Goal: Answer question/provide support

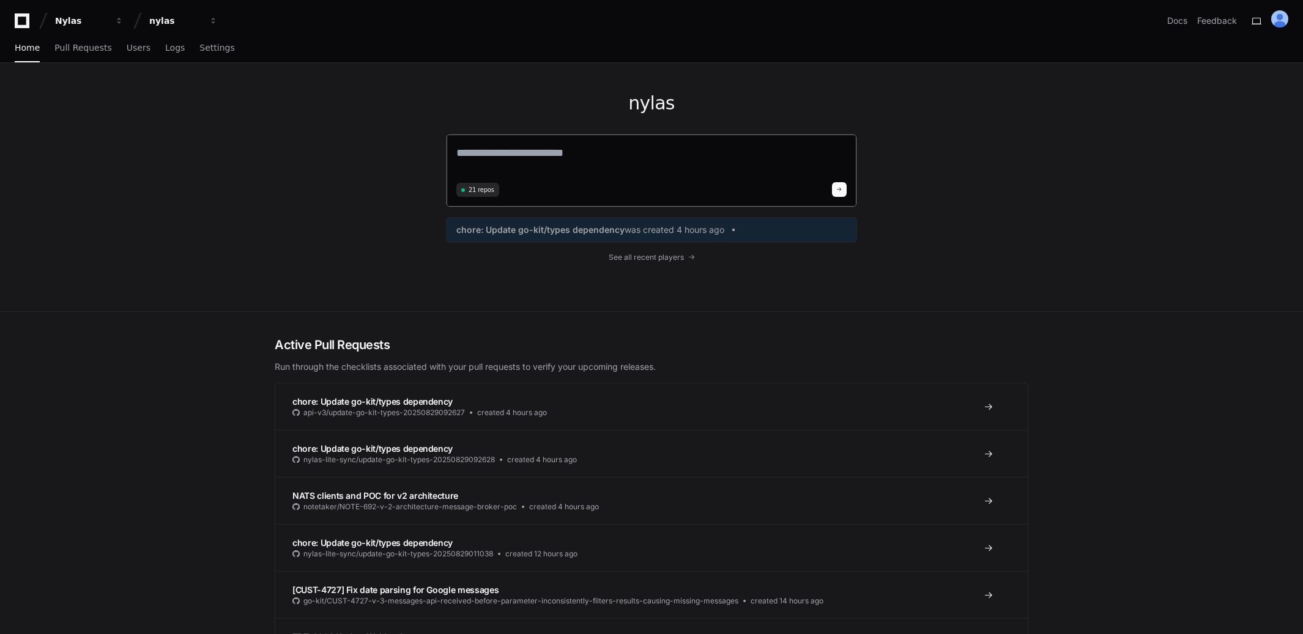
click at [582, 157] on textarea at bounding box center [651, 161] width 390 height 34
click at [672, 256] on span "See all recent players" at bounding box center [646, 258] width 75 height 10
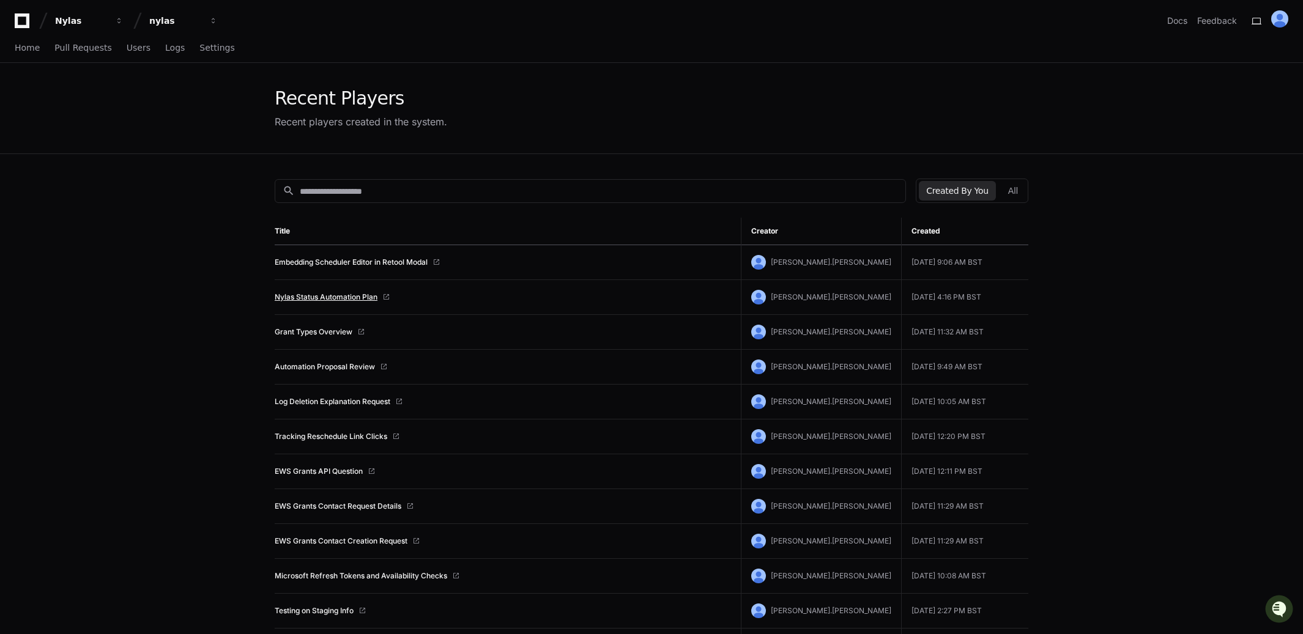
click at [365, 300] on link "Nylas Status Automation Plan" at bounding box center [326, 297] width 103 height 10
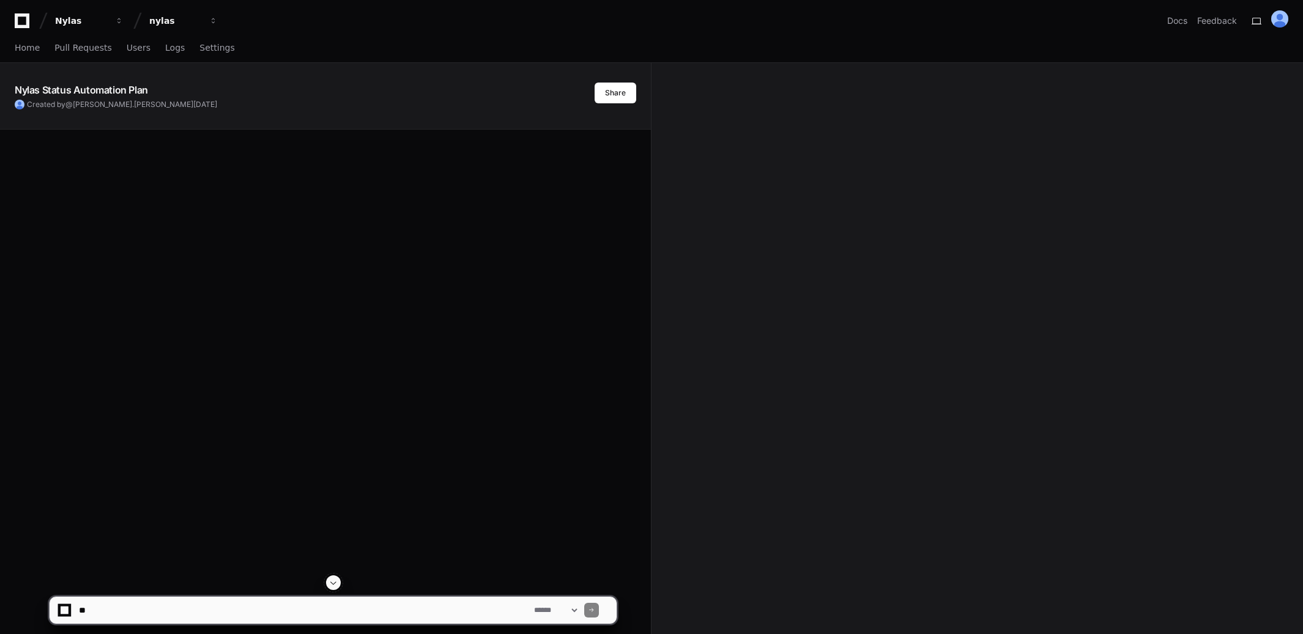
click at [259, 610] on textarea at bounding box center [303, 610] width 455 height 27
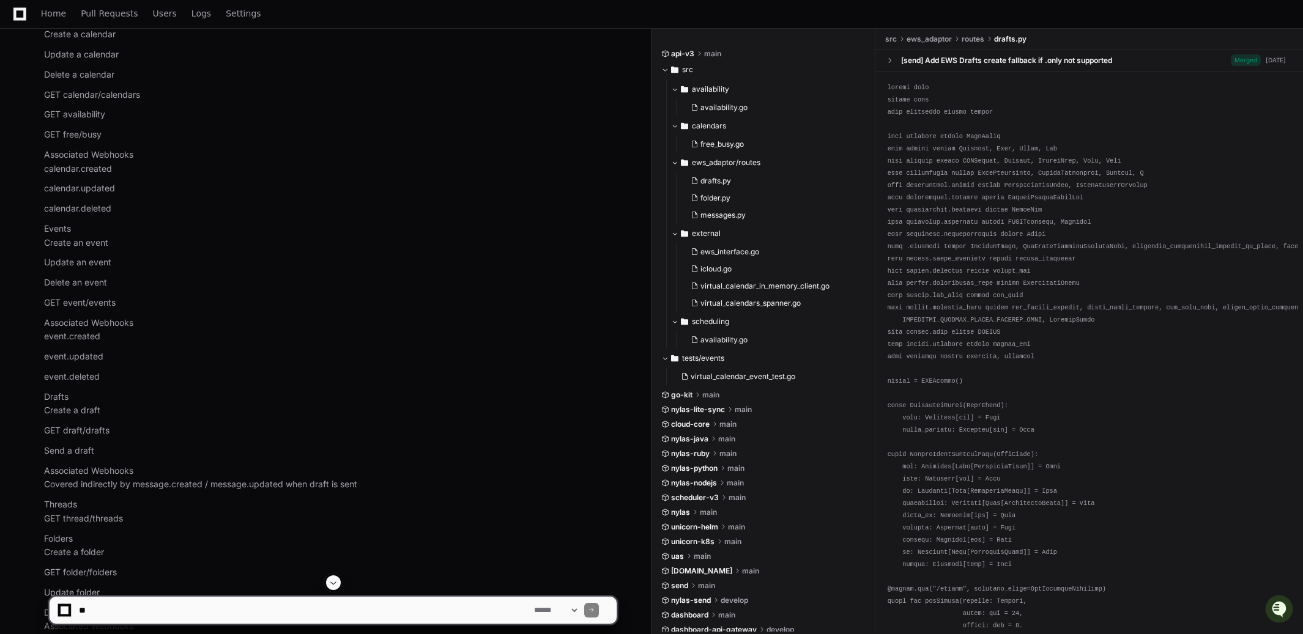
scroll to position [1215, 0]
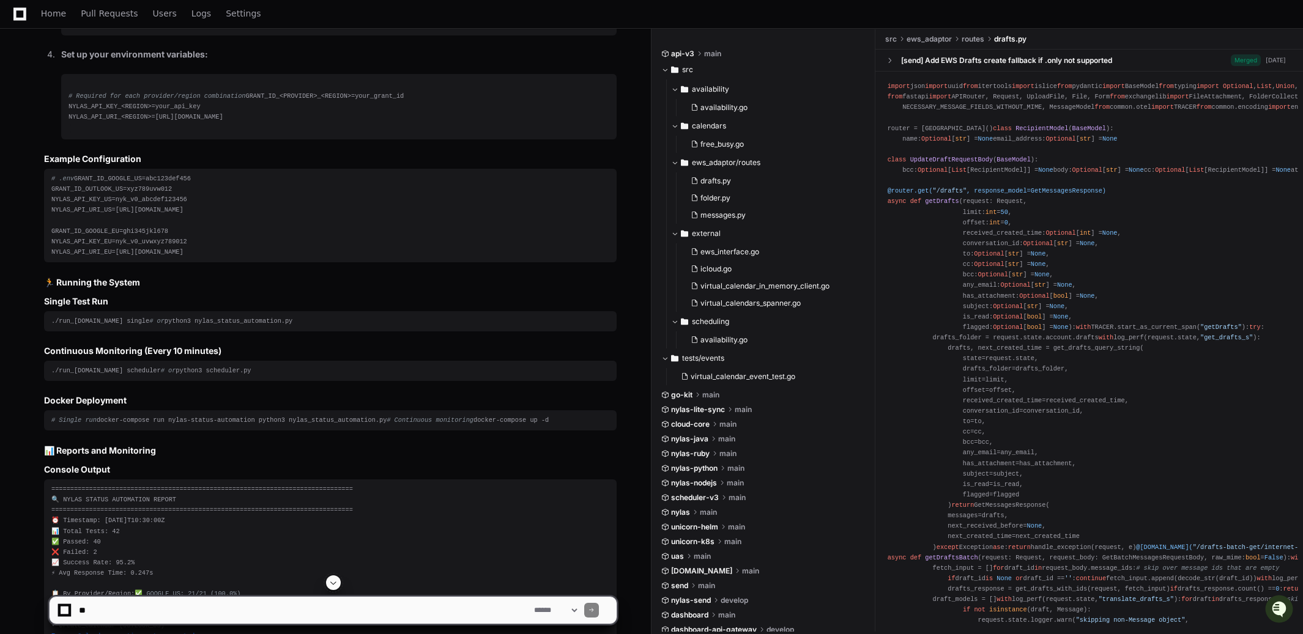
click at [338, 581] on span at bounding box center [334, 583] width 10 height 10
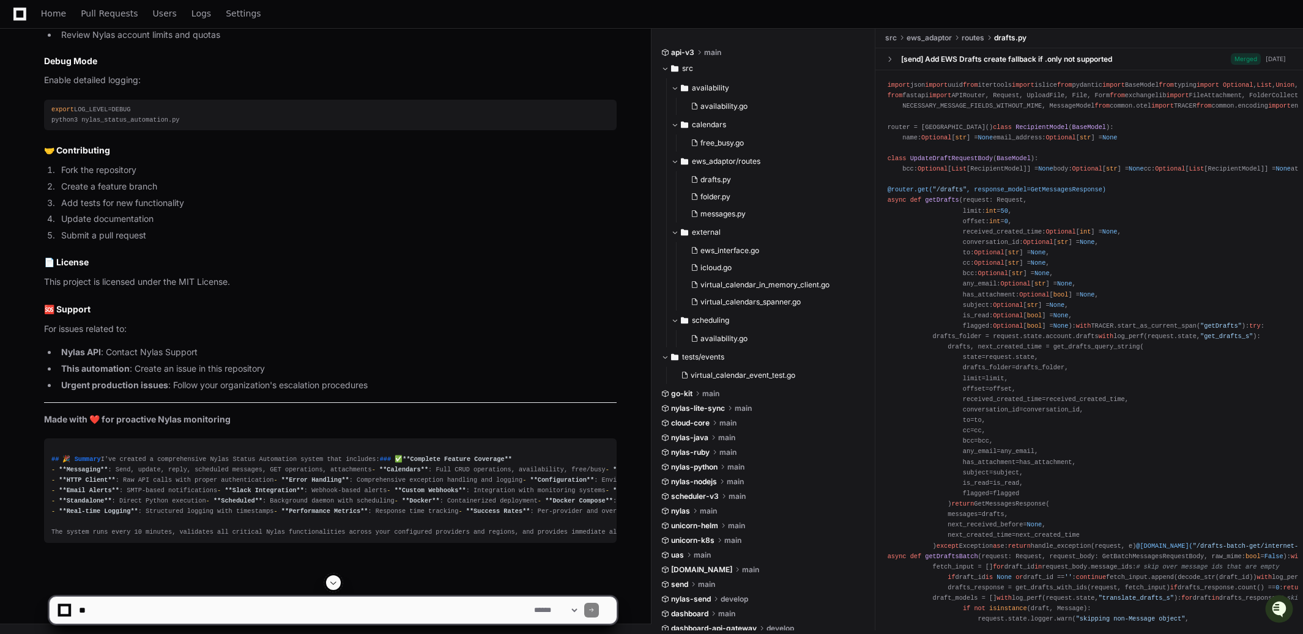
click at [169, 609] on textarea at bounding box center [303, 610] width 455 height 27
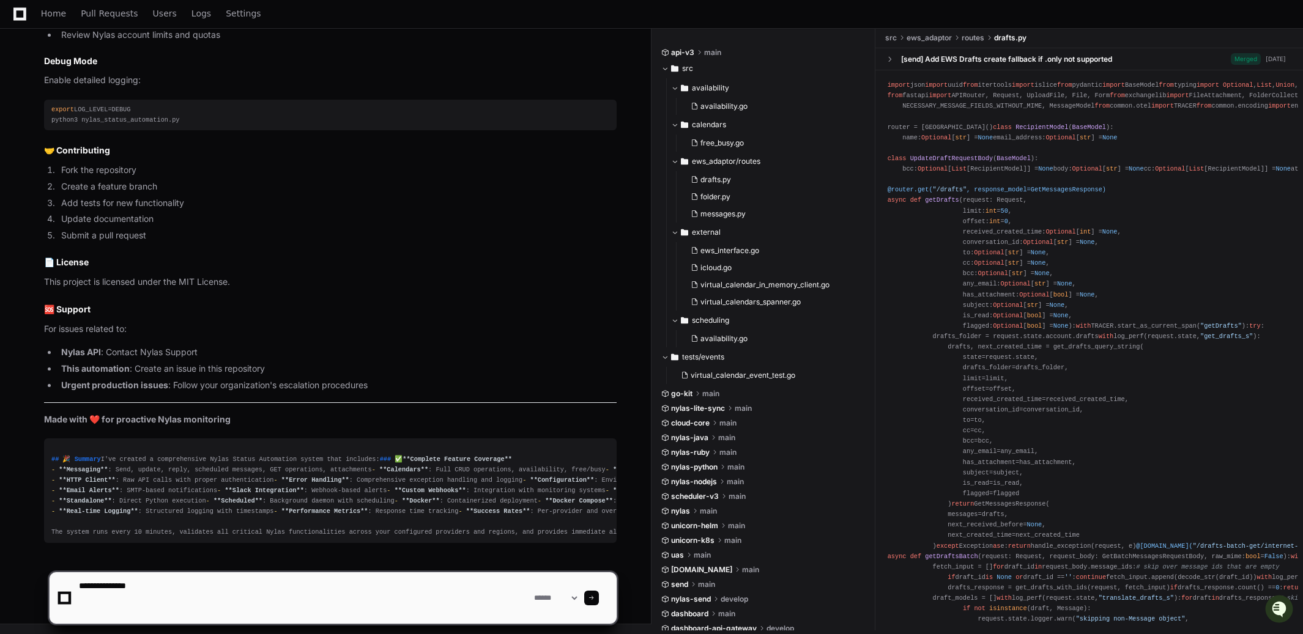
paste textarea "**********"
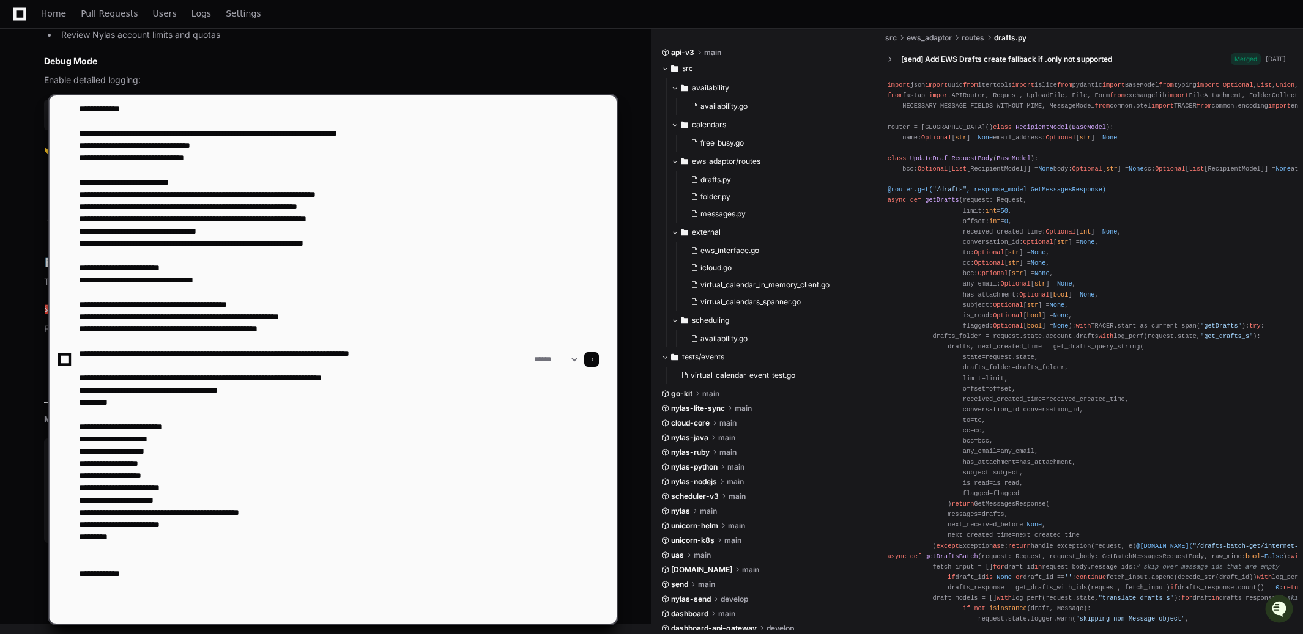
paste textarea "**********"
type textarea "**********"
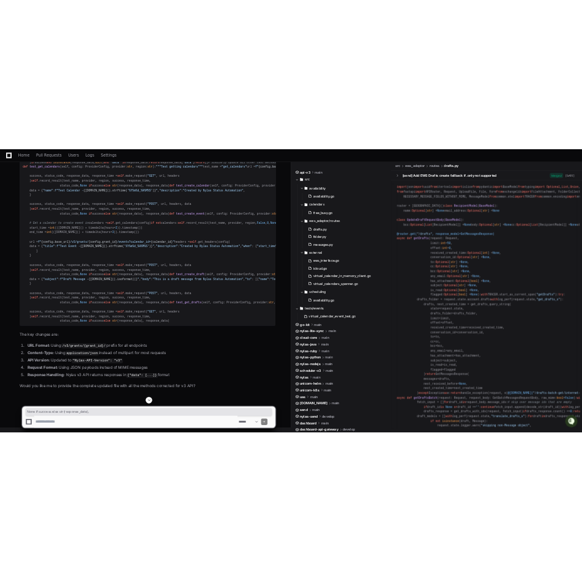
scroll to position [21579, 0]
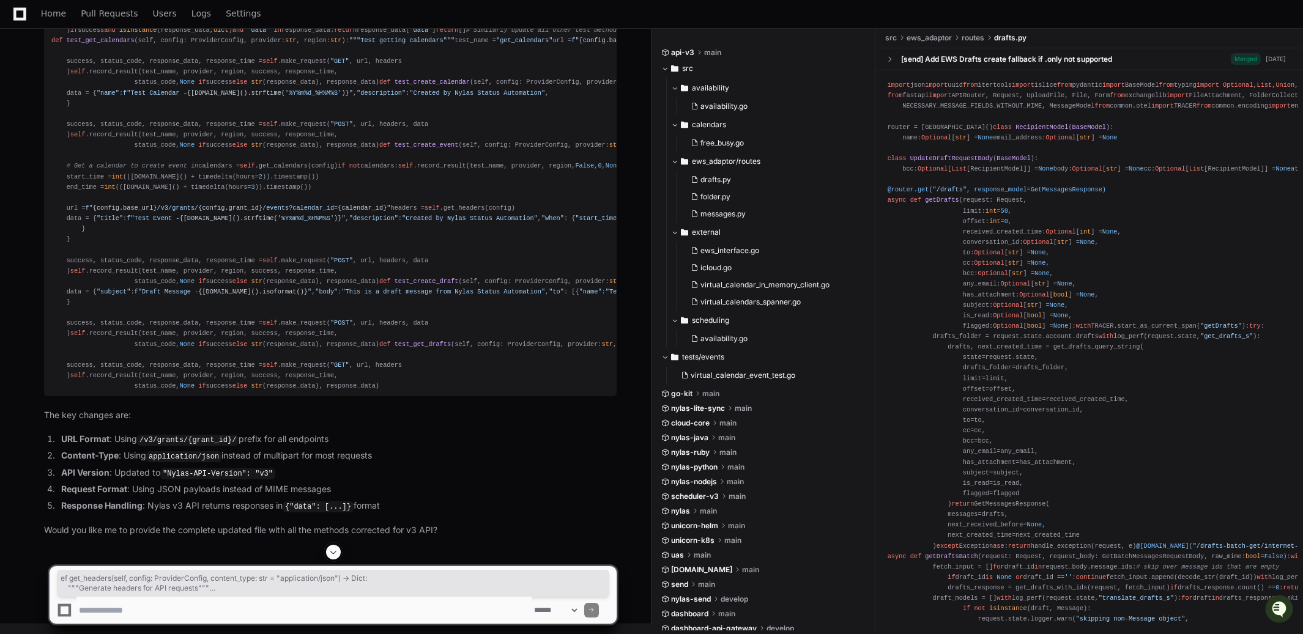
drag, startPoint x: 132, startPoint y: 349, endPoint x: 53, endPoint y: 276, distance: 108.2
copy div "def get_headers ( self, config: ProviderConfig, content_type: str = "applicatio…"
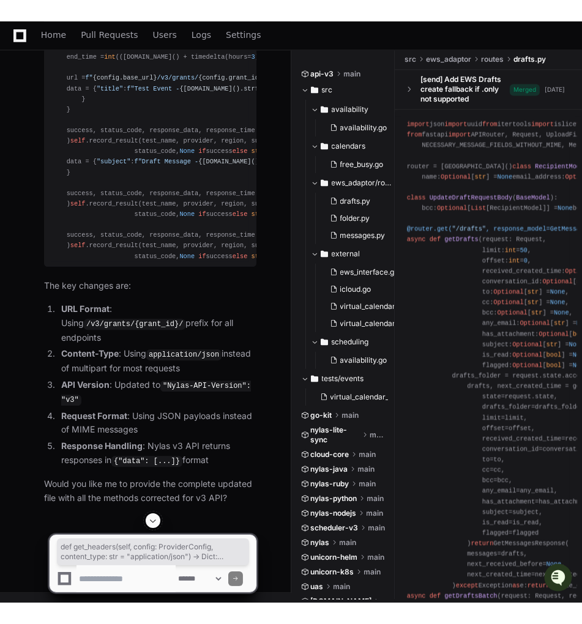
scroll to position [22131, 0]
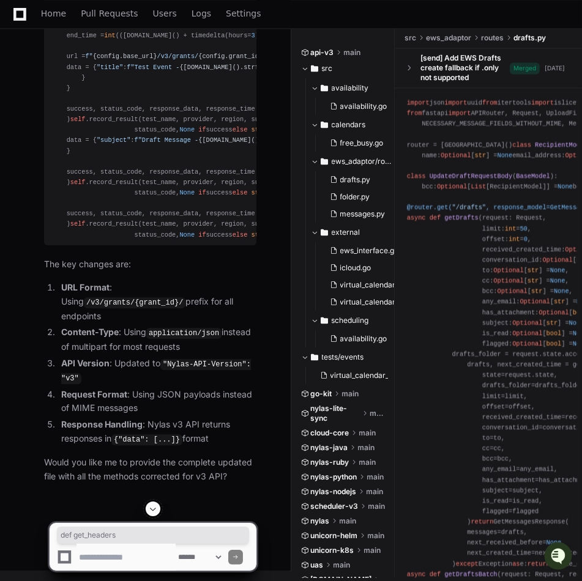
drag, startPoint x: 55, startPoint y: 252, endPoint x: 72, endPoint y: 253, distance: 16.6
copy div "def get_headers"
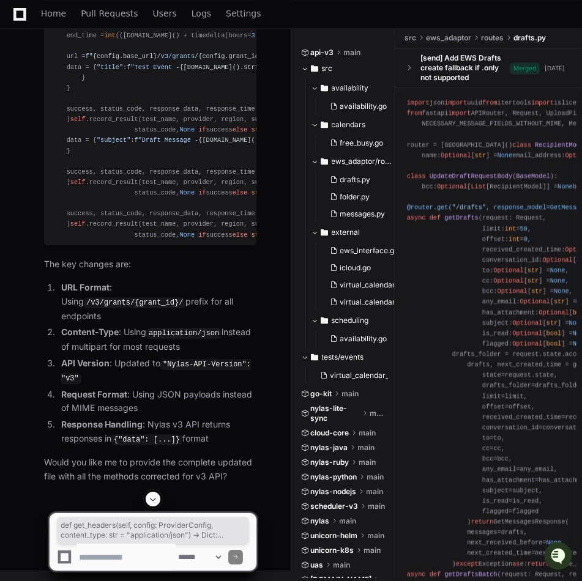
drag, startPoint x: 53, startPoint y: 251, endPoint x: 118, endPoint y: 327, distance: 99.8
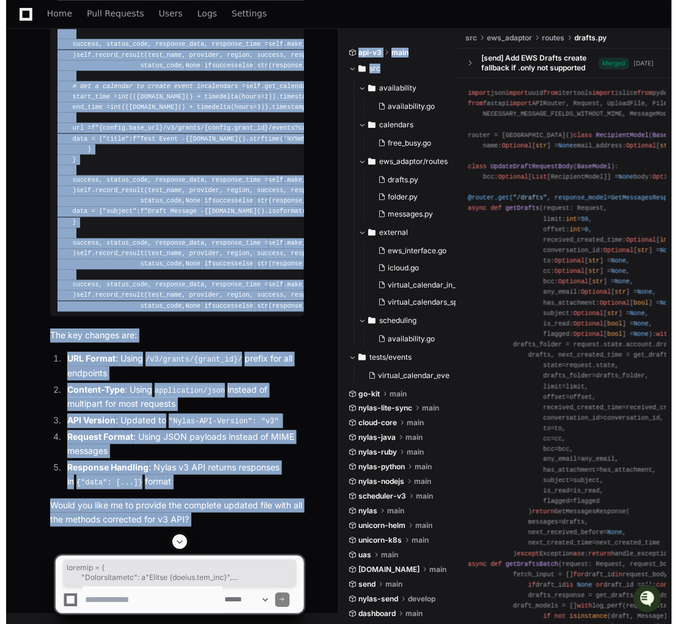
scroll to position [23670, 0]
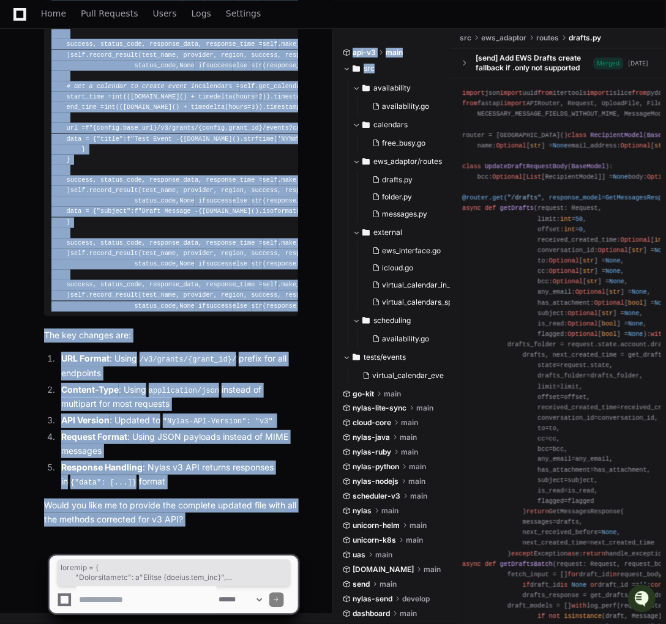
click at [341, 319] on div "api-v3 main src availability availability.go calendars free_busy.go ews_adaptor…" at bounding box center [499, 326] width 333 height 596
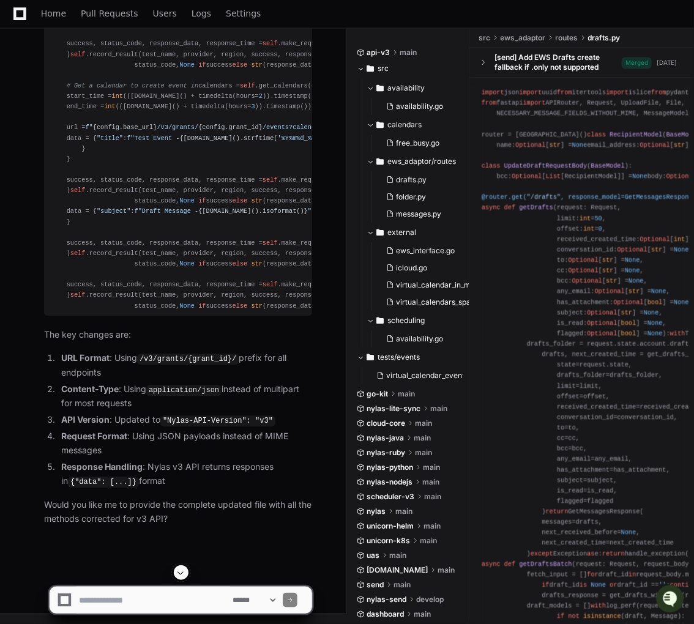
scroll to position [21820, 0]
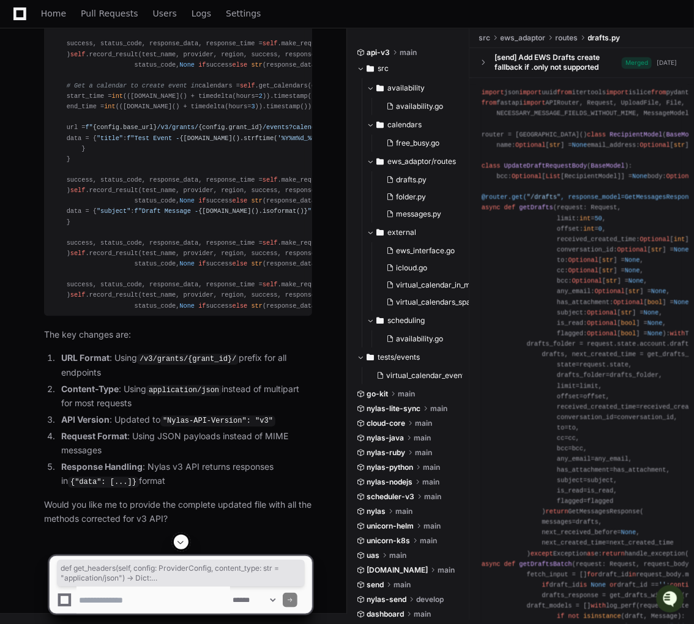
drag, startPoint x: 54, startPoint y: 377, endPoint x: 115, endPoint y: 448, distance: 92.8
copy div "def get_headers ( self, config: ProviderConfig, content_type: str = "applicatio…"
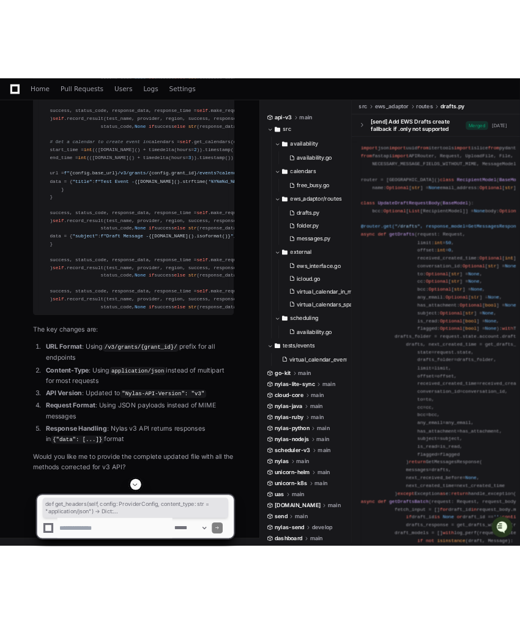
scroll to position [0, 0]
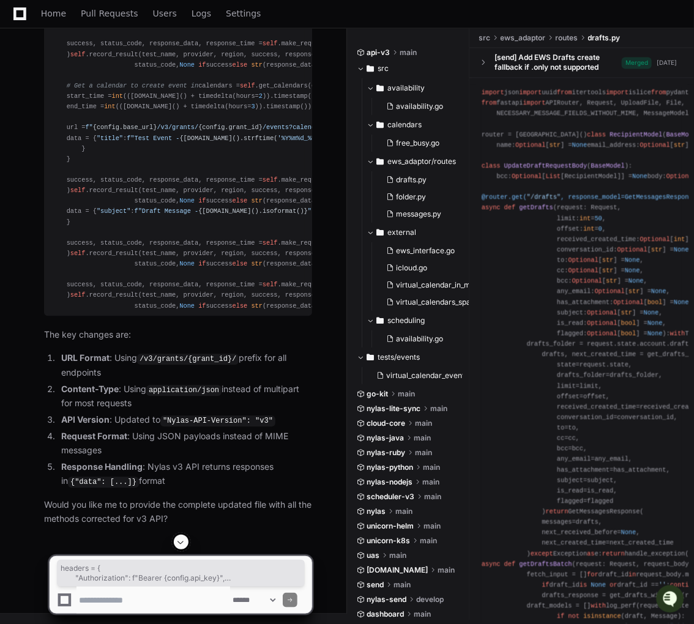
drag, startPoint x: 76, startPoint y: 401, endPoint x: 68, endPoint y: 441, distance: 40.7
copy div "headers = { "Authorization" : f"Bearer {config.api_key} " , "Content-Type" : co…"
